Goal: Task Accomplishment & Management: Manage account settings

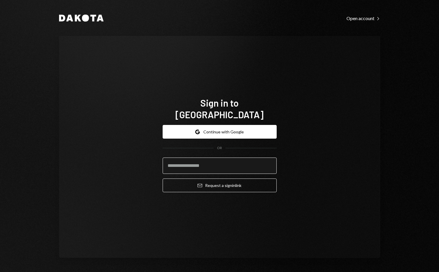
click at [210, 162] on input "email" at bounding box center [220, 166] width 114 height 16
type input "*"
click at [0, 272] on com-1password-button at bounding box center [0, 272] width 0 height 0
type input "**********"
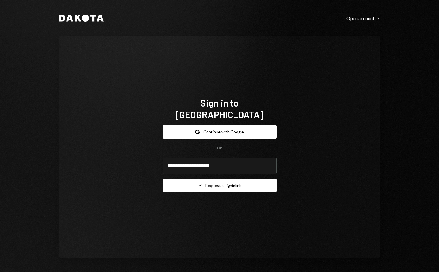
click at [195, 180] on button "Email Request a sign in link" at bounding box center [220, 185] width 114 height 14
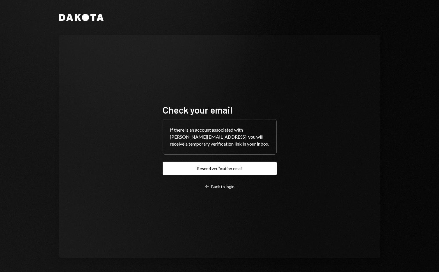
drag, startPoint x: 240, startPoint y: 171, endPoint x: 228, endPoint y: 154, distance: 20.7
click at [240, 171] on button "Resend verification email" at bounding box center [220, 169] width 114 height 14
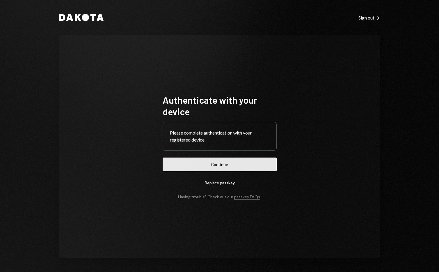
click at [220, 165] on button "Continue" at bounding box center [220, 165] width 114 height 14
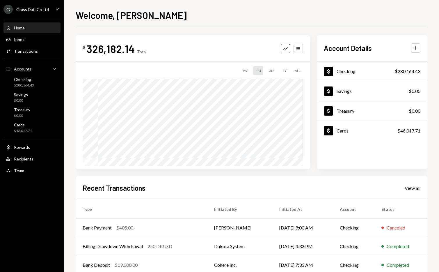
click at [36, 56] on div "Home Home Inbox Inbox Activities Transactions Accounts Accounts Caret Down Chec…" at bounding box center [32, 96] width 64 height 162
click at [36, 54] on div "Activities Transactions" at bounding box center [32, 51] width 52 height 10
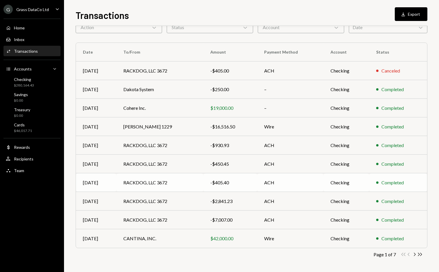
scroll to position [32, 0]
click at [415, 253] on icon "Chevron Right" at bounding box center [415, 254] width 6 height 6
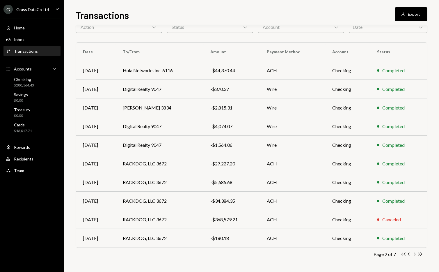
click at [414, 253] on icon "Chevron Right" at bounding box center [415, 254] width 6 height 6
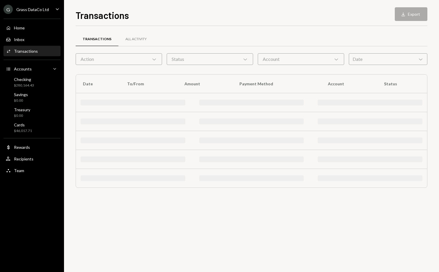
scroll to position [0, 0]
